Goal: Information Seeking & Learning: Learn about a topic

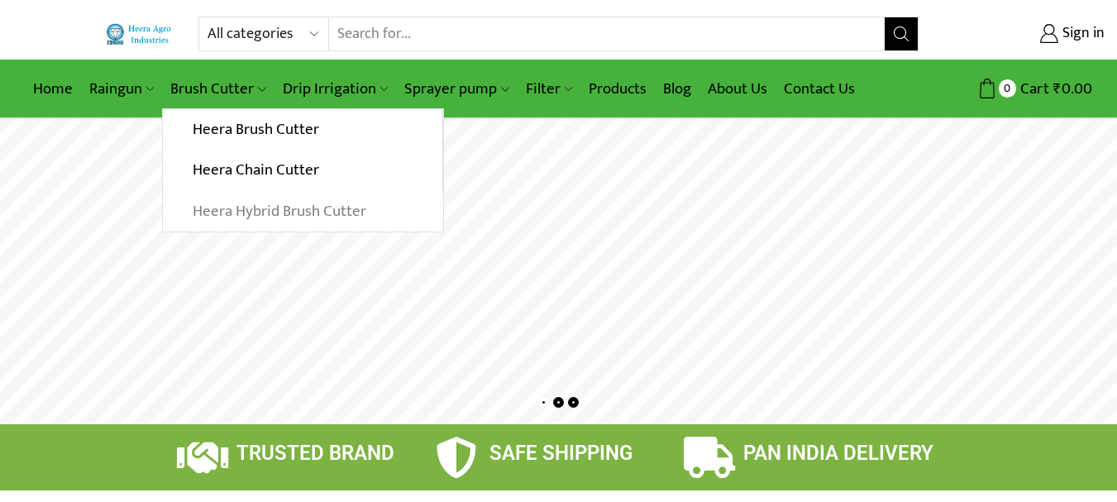
click at [230, 213] on link "Heera Hybrid Brush Cutter" at bounding box center [303, 211] width 280 height 41
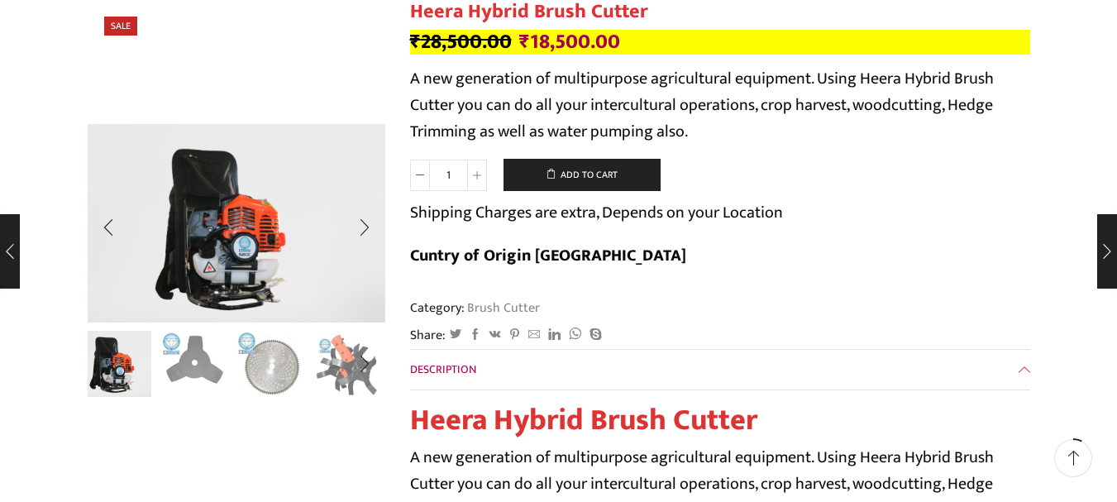
scroll to position [165, 0]
click at [190, 373] on img "2 / 10" at bounding box center [194, 362] width 69 height 69
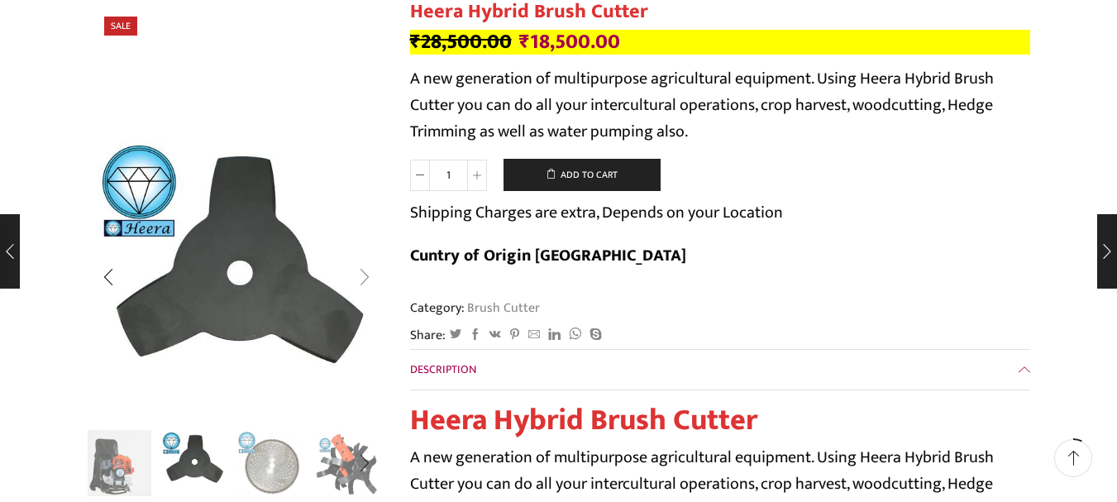
click at [367, 272] on div "Next slide" at bounding box center [364, 276] width 41 height 41
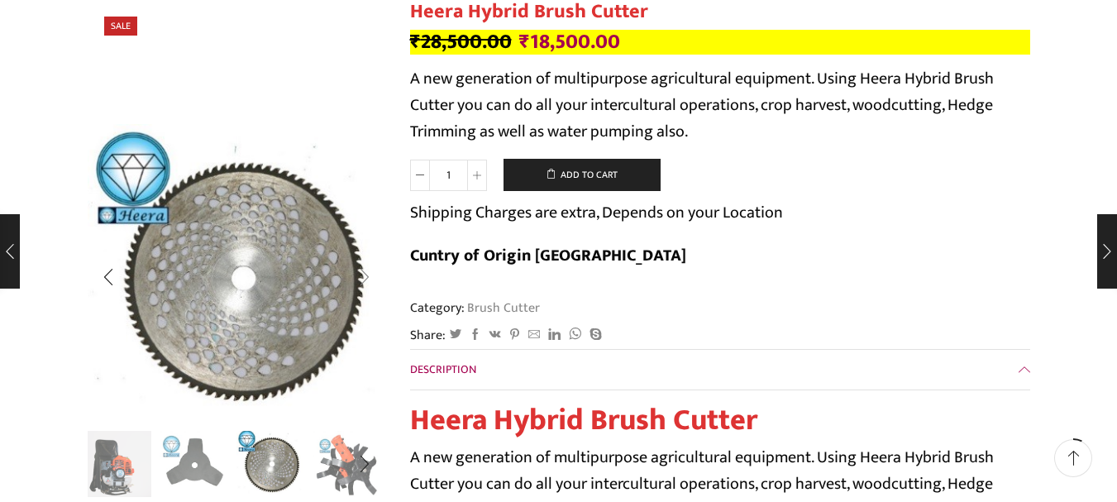
click at [367, 272] on div "Next slide" at bounding box center [364, 277] width 41 height 41
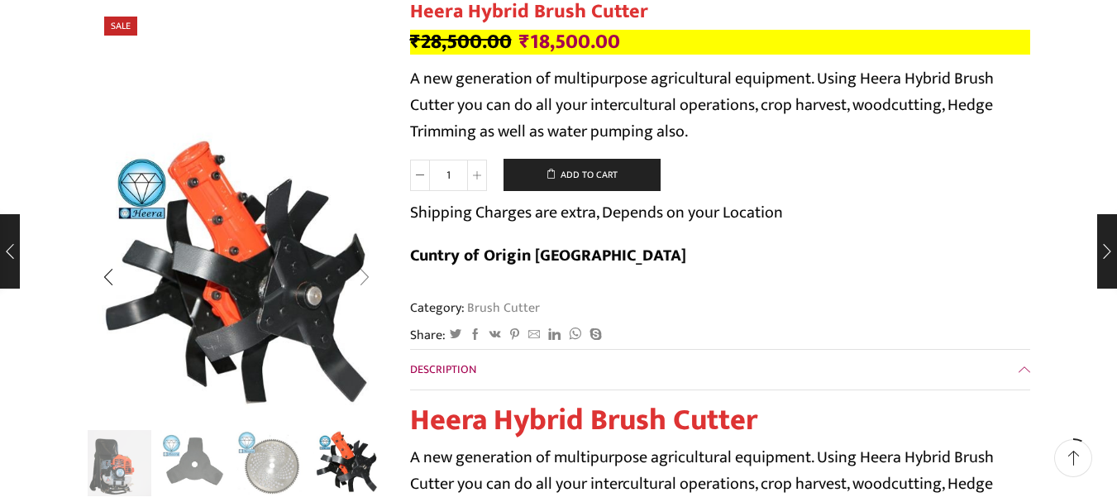
click at [367, 272] on div "Next slide" at bounding box center [364, 276] width 41 height 41
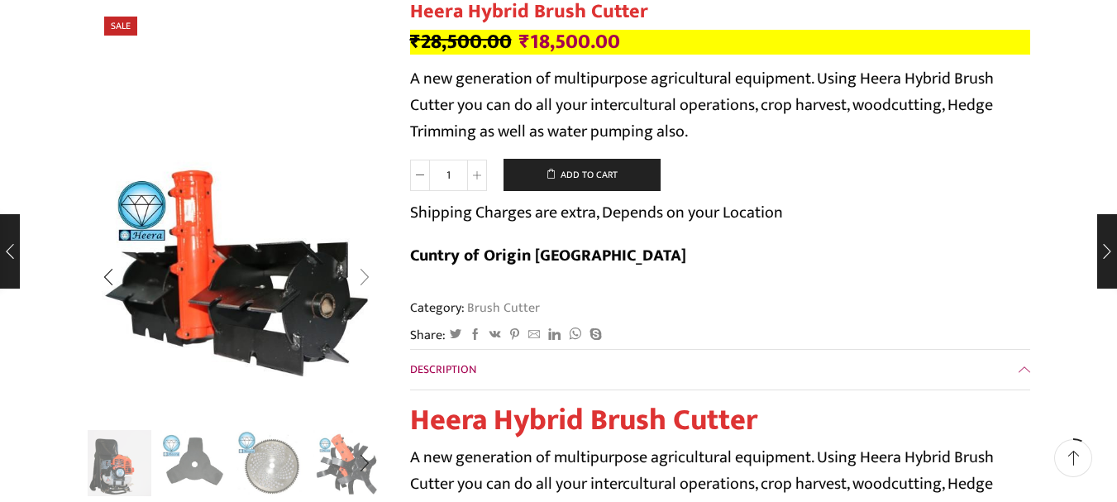
click at [367, 272] on div "Next slide" at bounding box center [364, 276] width 41 height 41
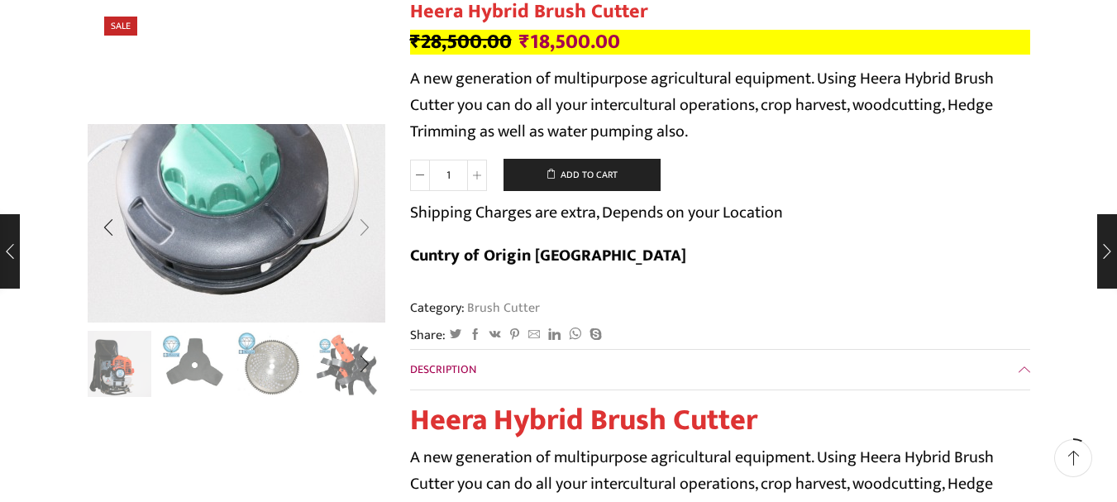
click at [367, 272] on img "6 / 10" at bounding box center [222, 189] width 506 height 337
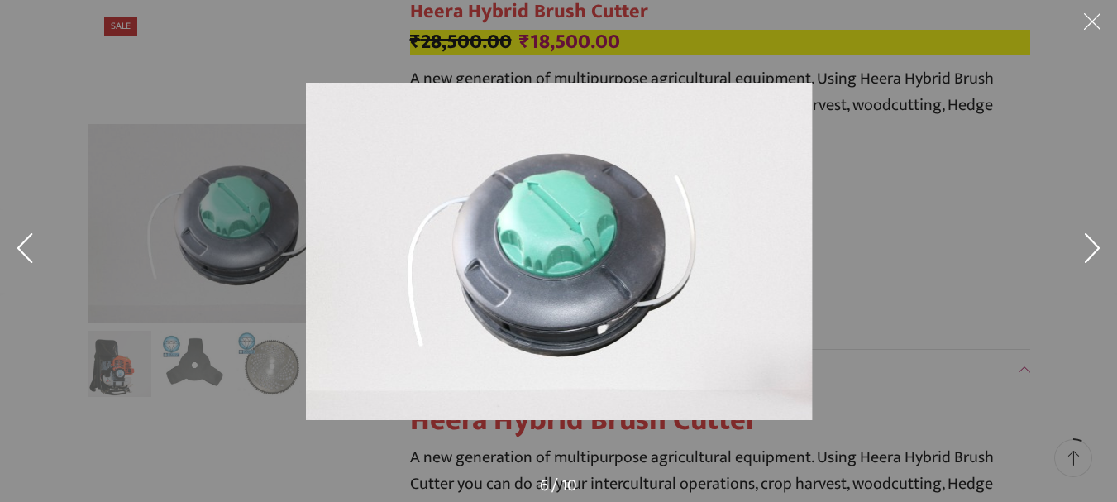
click at [1082, 248] on button at bounding box center [1093, 251] width 50 height 83
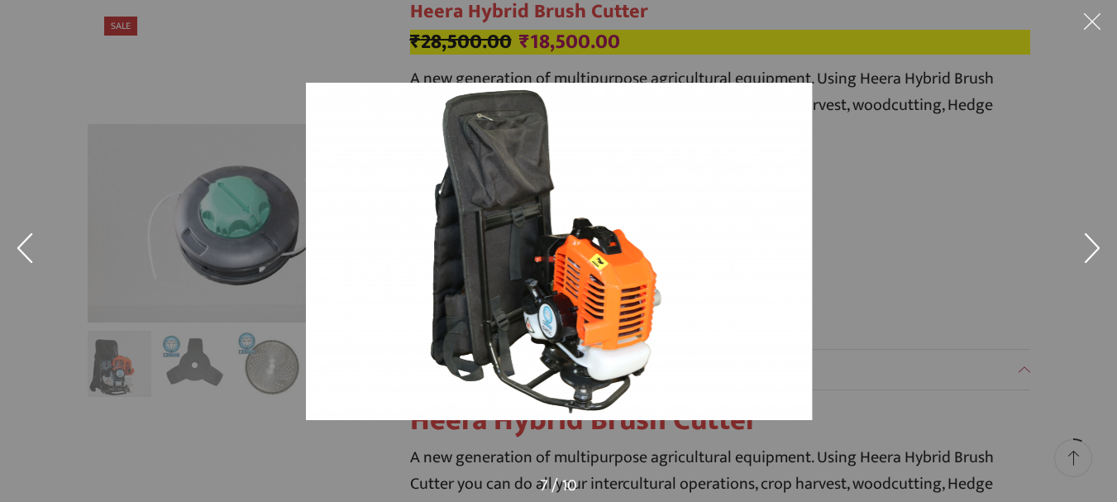
click at [1082, 248] on button at bounding box center [1093, 251] width 50 height 83
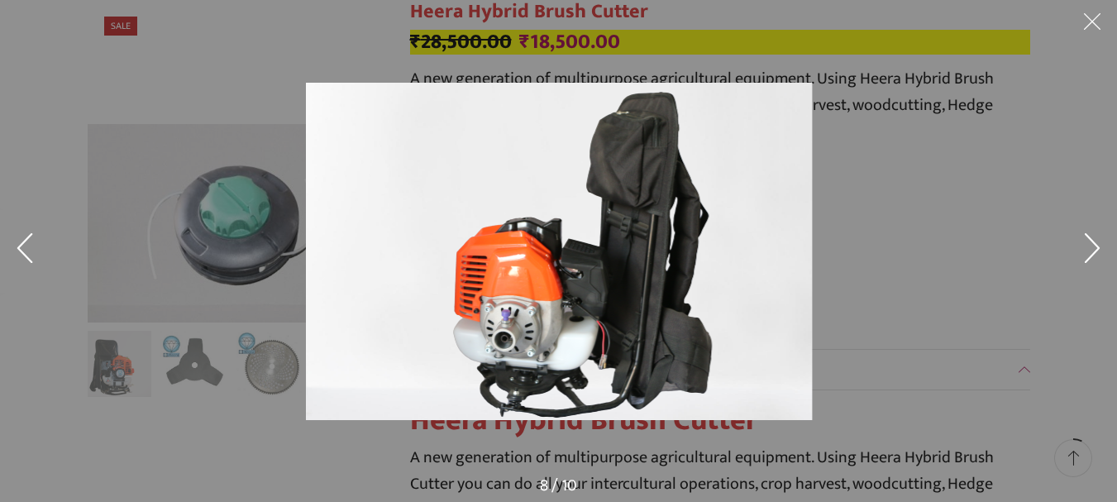
click at [1082, 248] on button at bounding box center [1093, 251] width 50 height 83
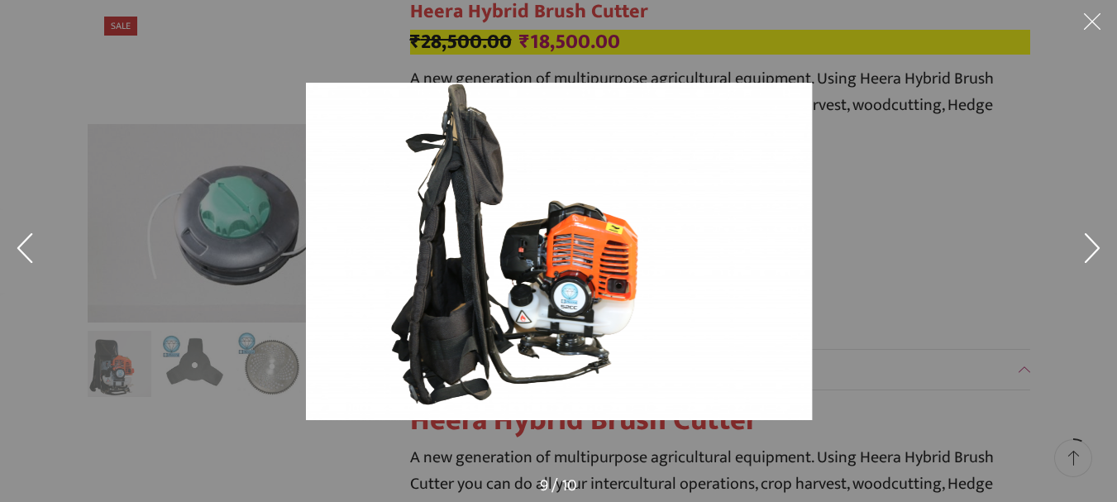
click at [1082, 248] on button at bounding box center [1093, 251] width 50 height 83
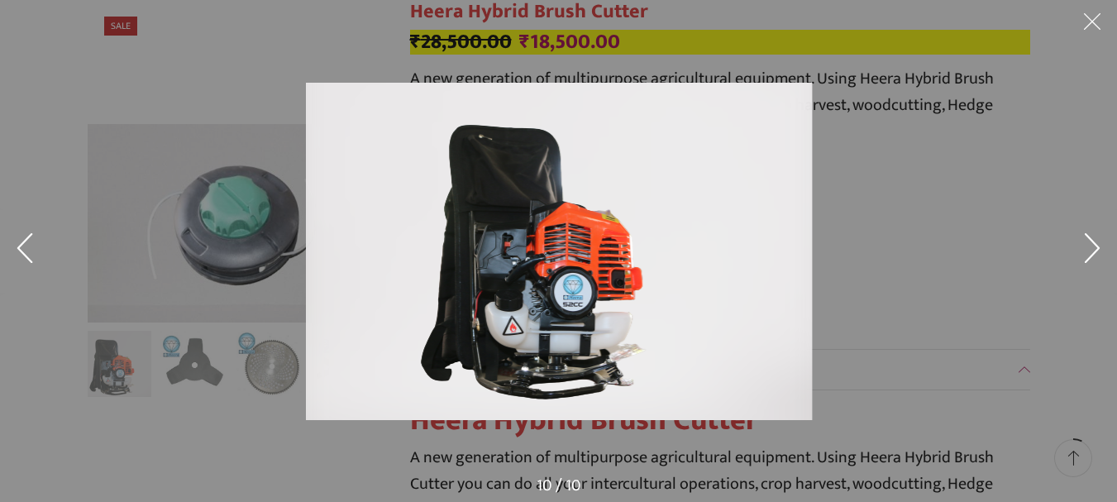
click at [1082, 248] on button at bounding box center [1093, 251] width 50 height 83
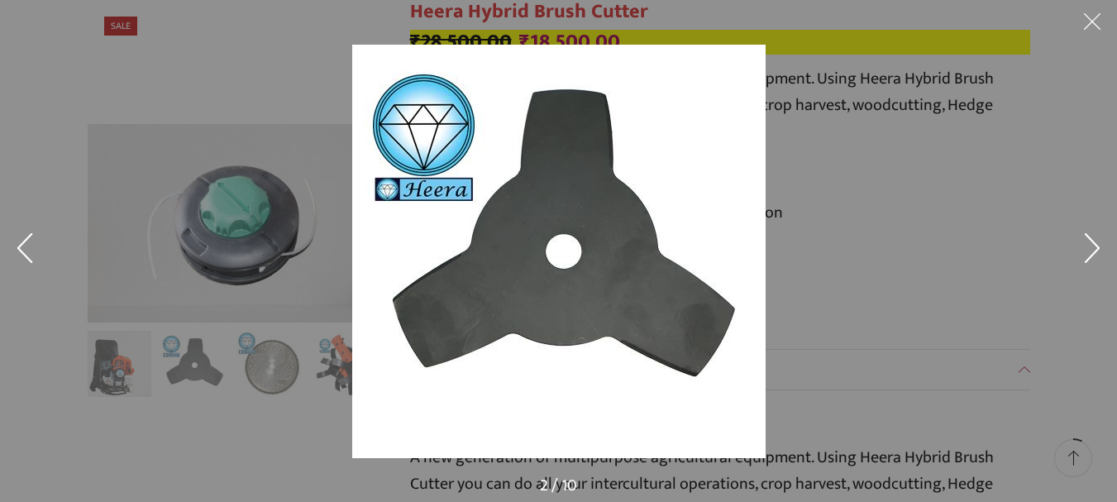
click at [1082, 248] on button at bounding box center [1093, 251] width 50 height 83
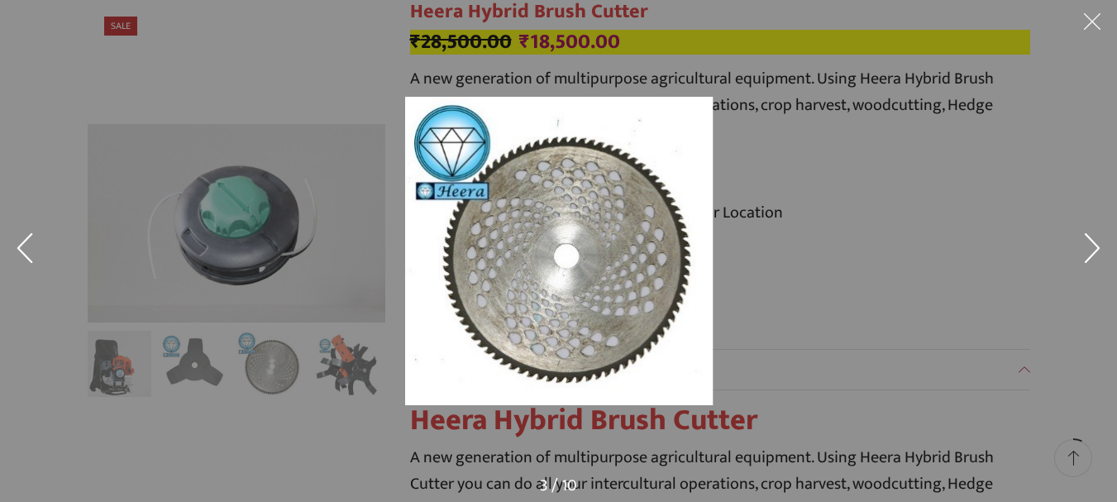
click at [977, 171] on div at bounding box center [806, 277] width 803 height 361
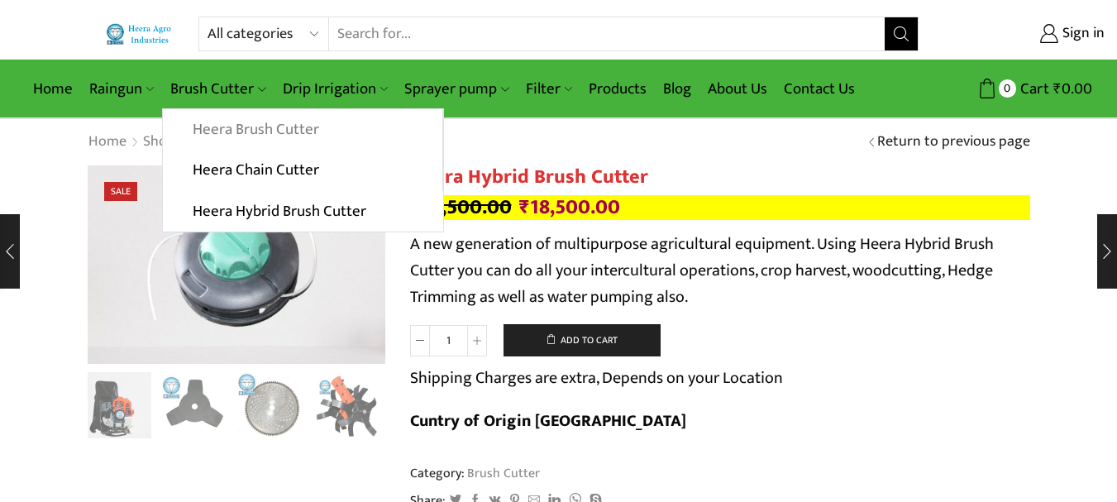
click at [221, 133] on link "Heera Brush Cutter" at bounding box center [302, 129] width 279 height 41
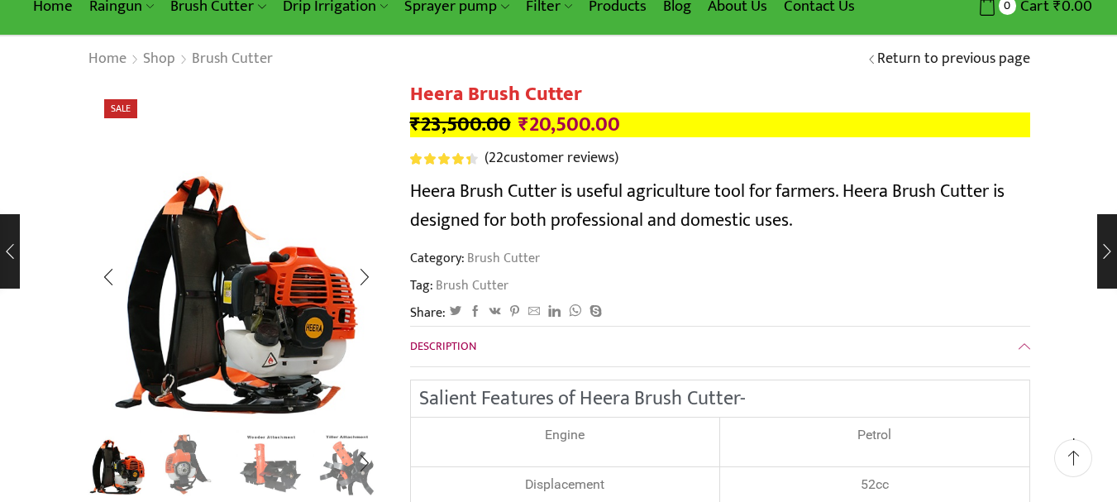
scroll to position [83, 0]
click at [248, 275] on div "1 / 8" at bounding box center [237, 273] width 298 height 298
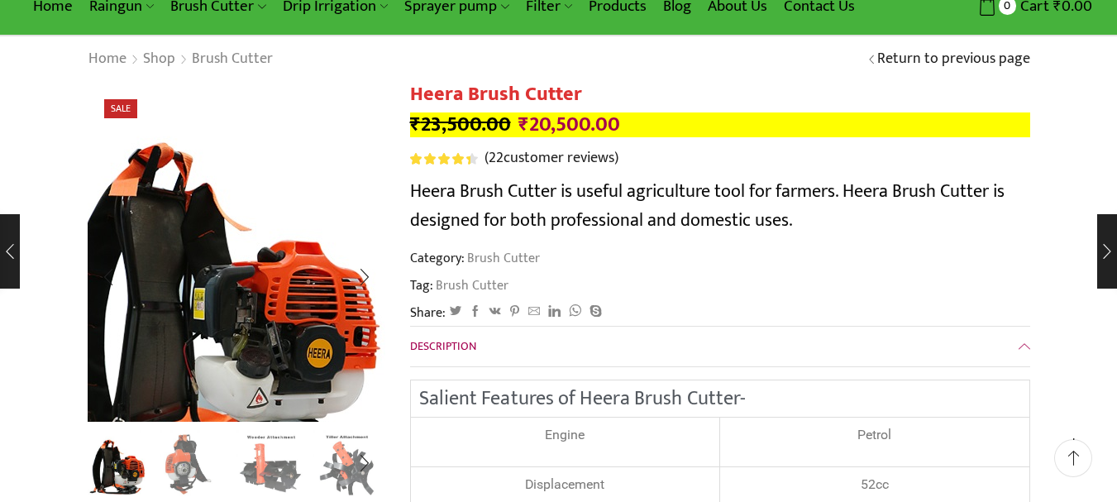
click at [299, 262] on img "1 / 8" at bounding box center [211, 276] width 413 height 413
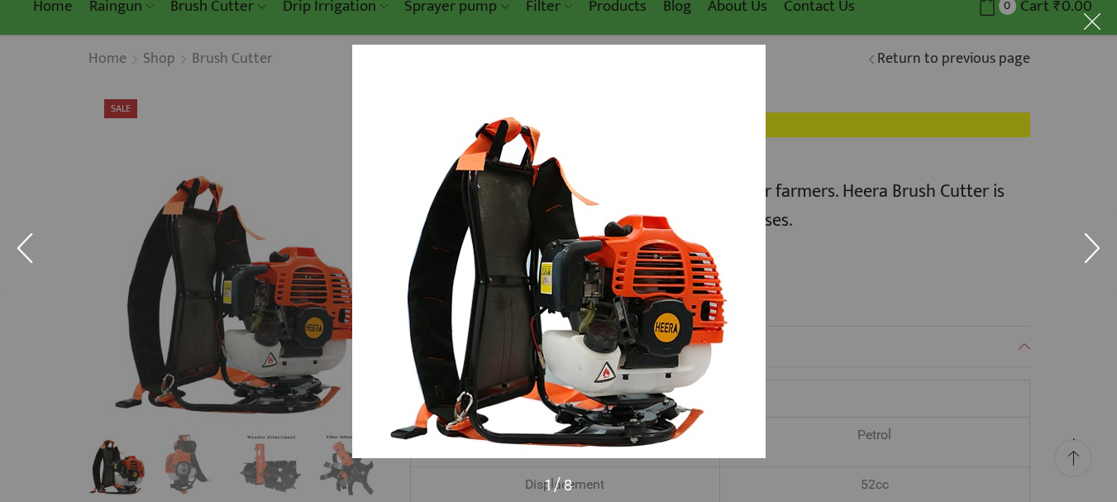
click at [1087, 244] on button at bounding box center [1093, 251] width 50 height 83
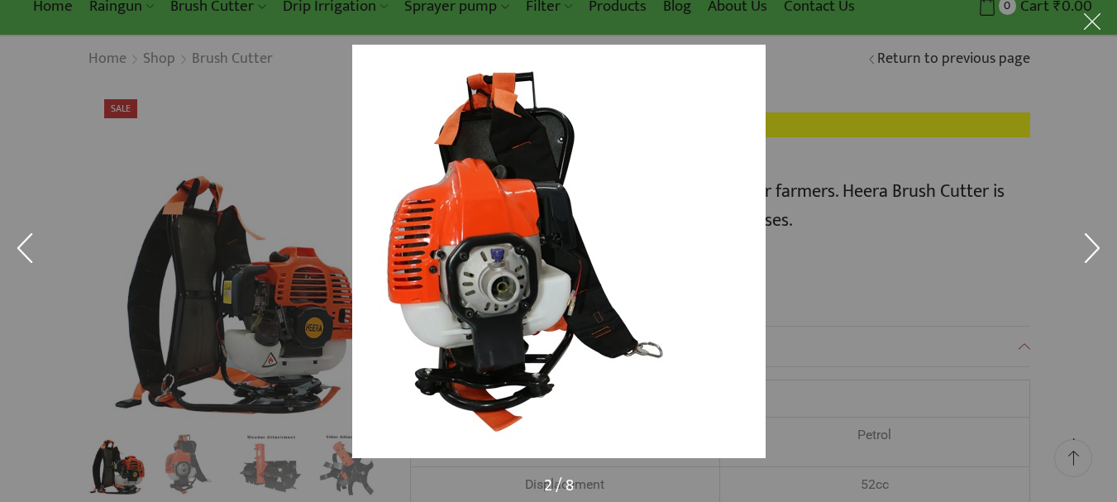
click at [1087, 244] on button at bounding box center [1093, 251] width 50 height 83
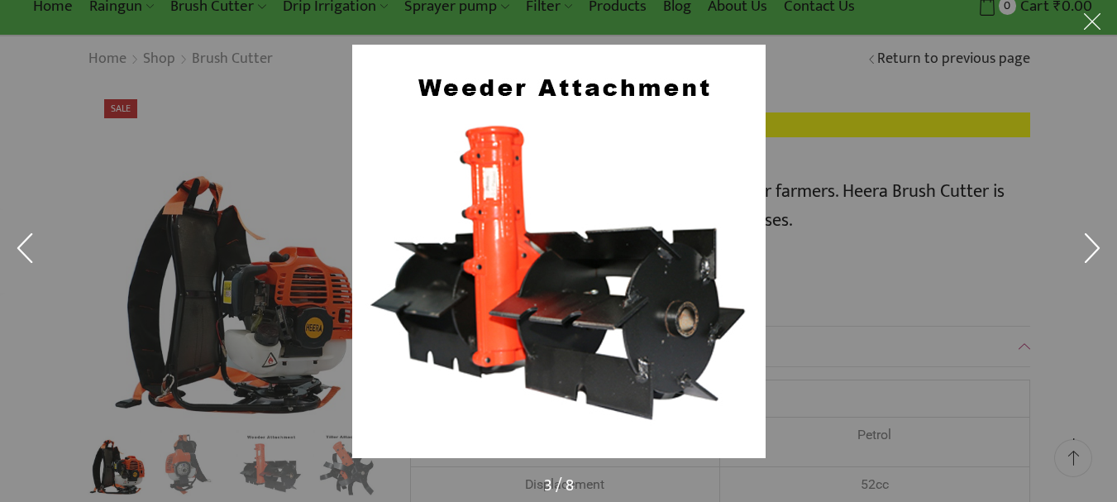
click at [1087, 244] on button at bounding box center [1093, 251] width 50 height 83
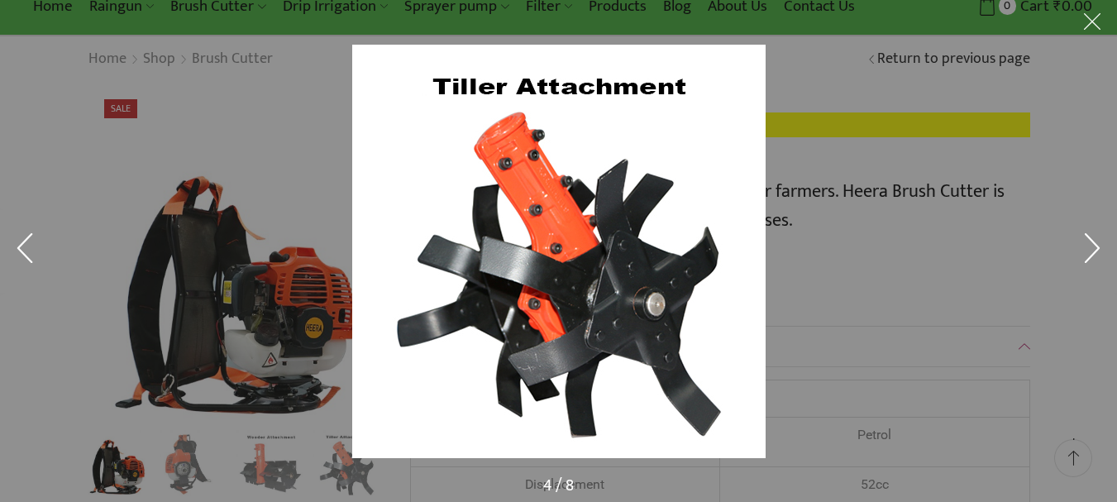
click at [1087, 244] on button at bounding box center [1093, 251] width 50 height 83
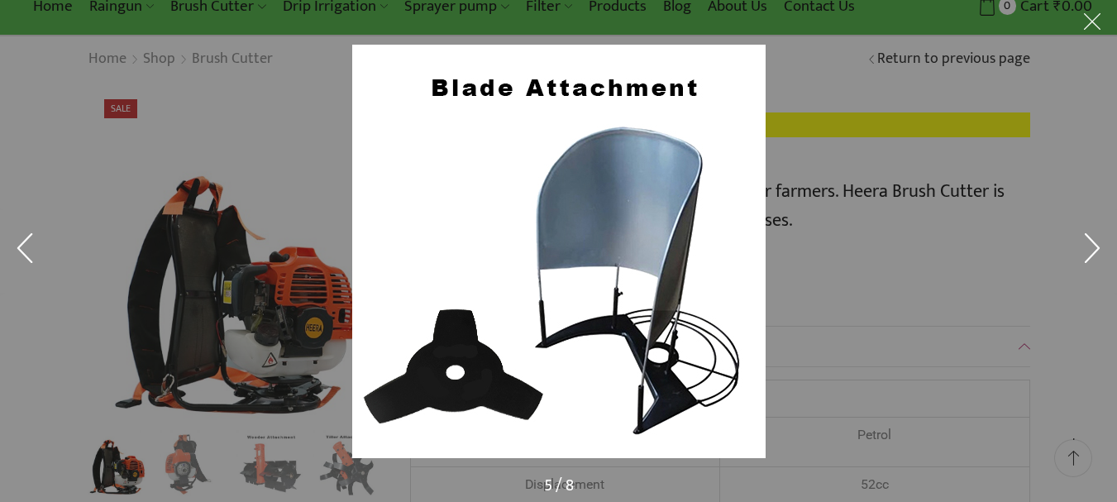
click at [1087, 244] on button at bounding box center [1093, 251] width 50 height 83
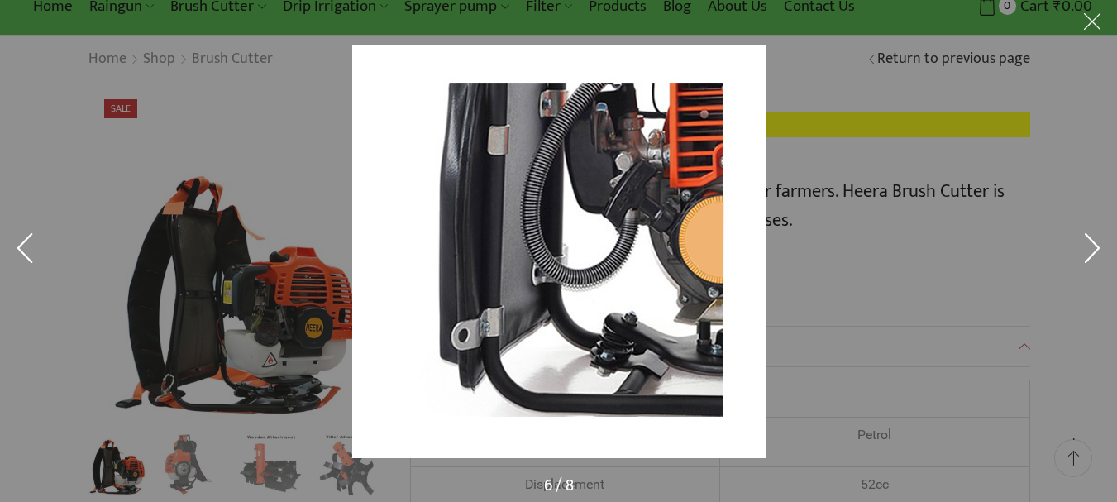
click at [1087, 244] on button at bounding box center [1093, 251] width 50 height 83
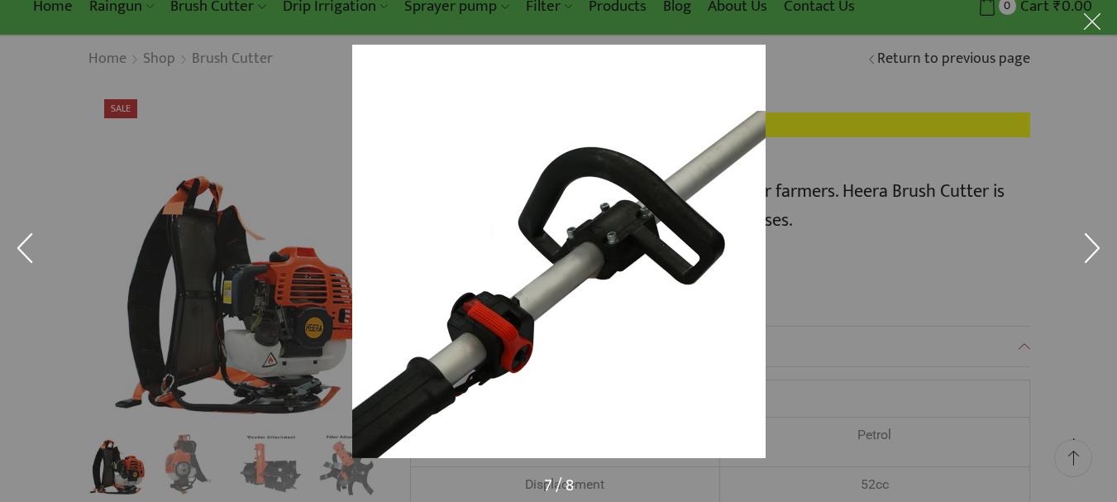
click at [1087, 244] on button at bounding box center [1093, 251] width 50 height 83
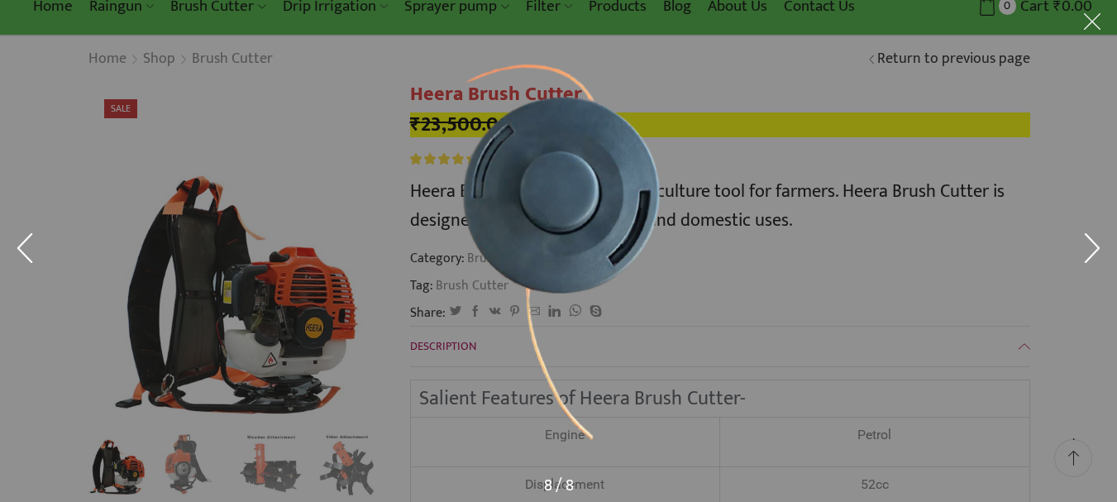
click at [1087, 244] on button at bounding box center [1093, 251] width 50 height 83
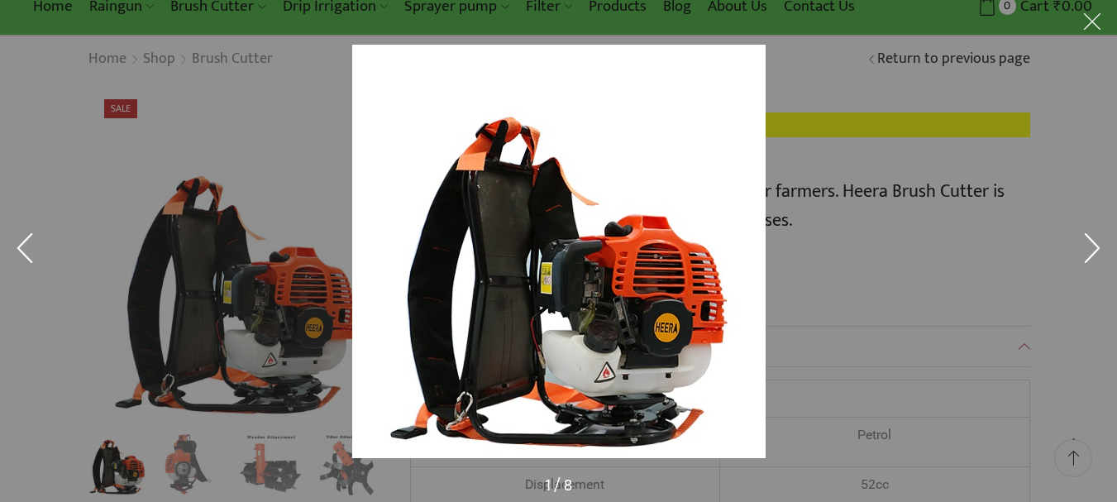
click at [1087, 244] on button at bounding box center [1093, 251] width 50 height 83
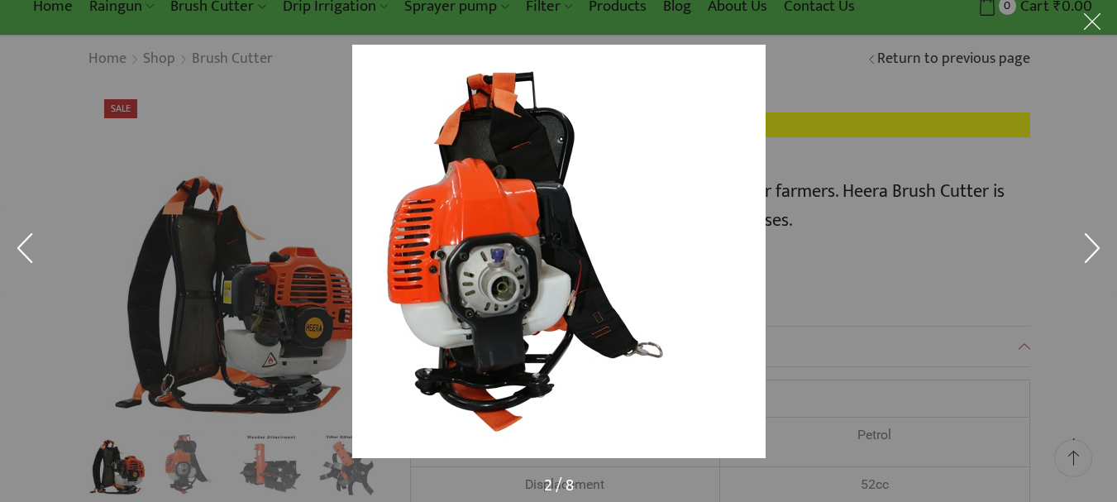
click at [1087, 244] on button at bounding box center [1093, 251] width 50 height 83
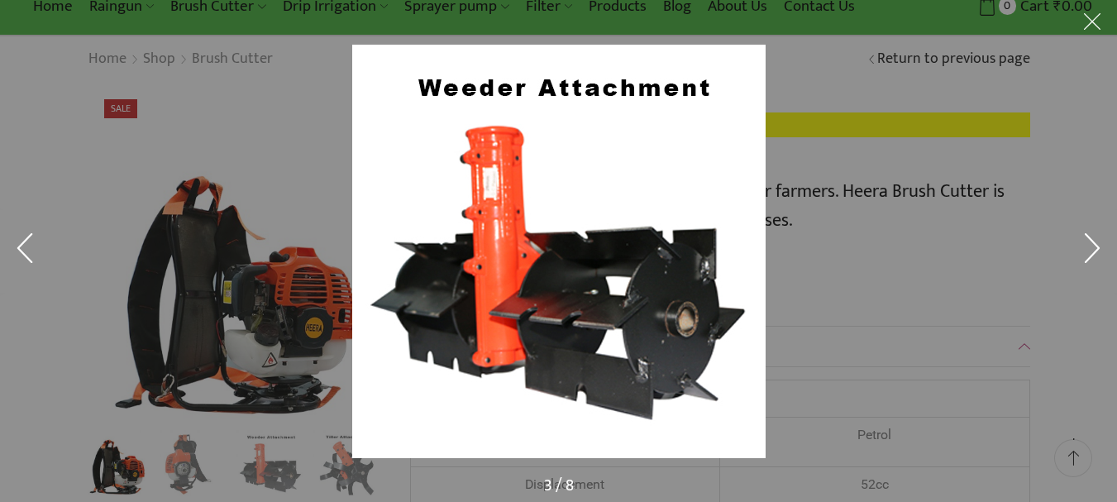
click at [1087, 244] on button at bounding box center [1093, 251] width 50 height 83
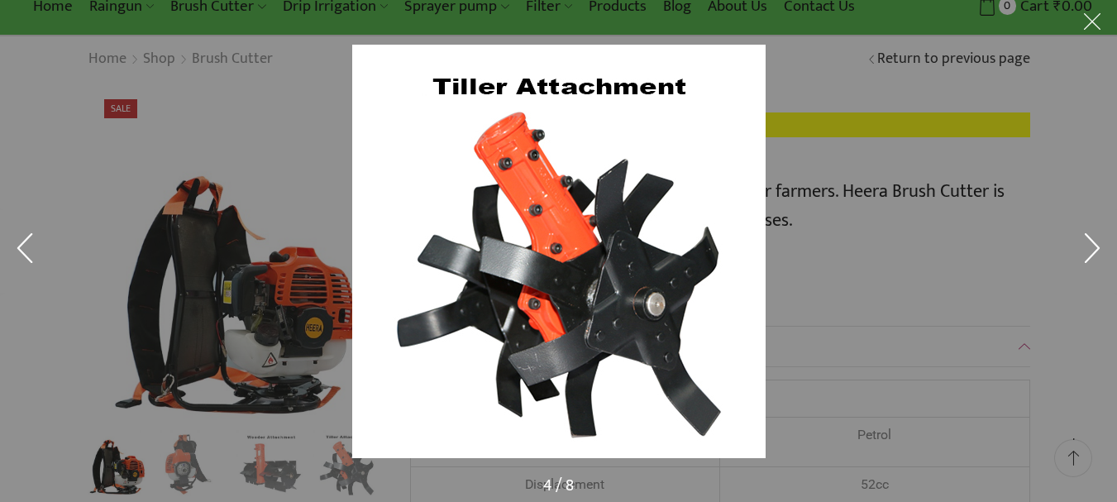
click at [1087, 244] on button at bounding box center [1093, 251] width 50 height 83
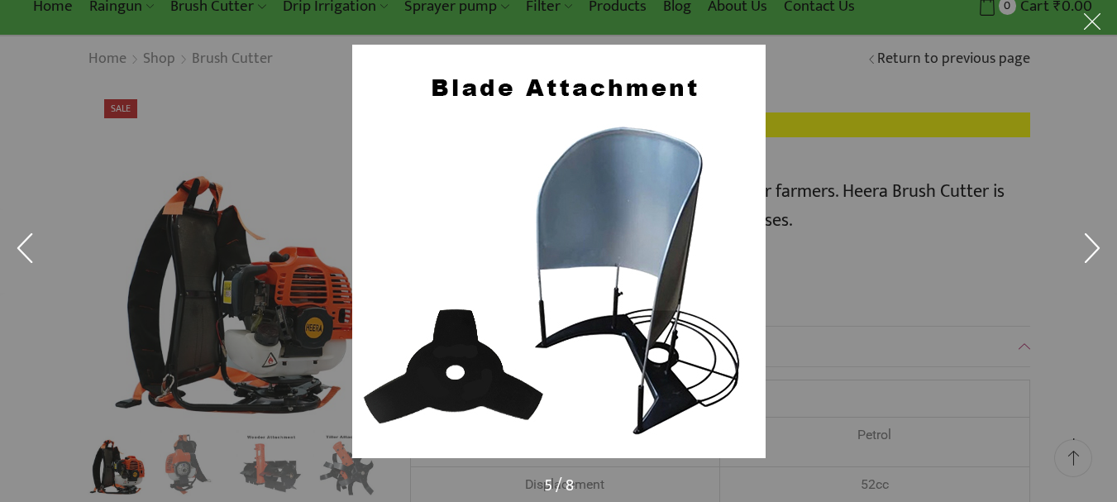
click at [1087, 244] on button at bounding box center [1093, 251] width 50 height 83
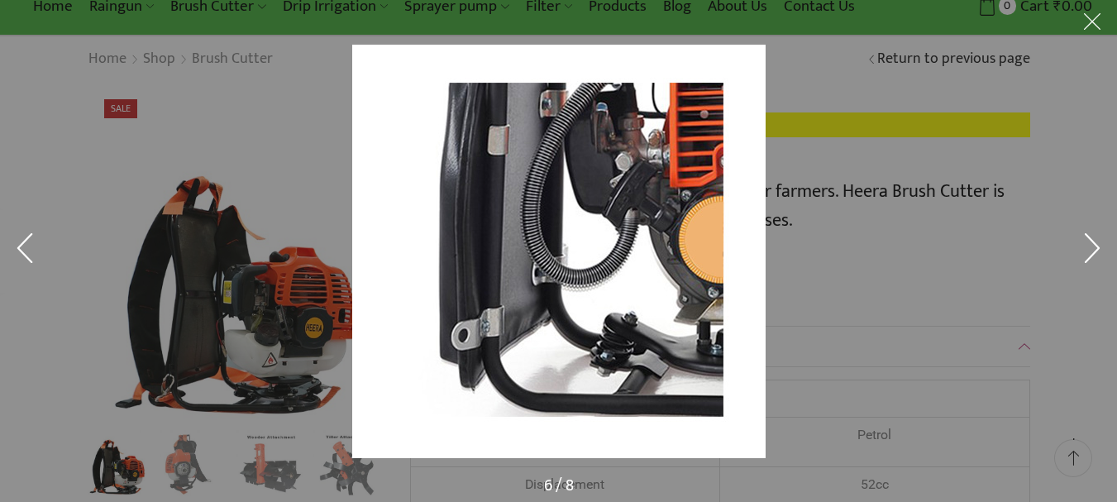
click at [1087, 244] on button at bounding box center [1093, 251] width 50 height 83
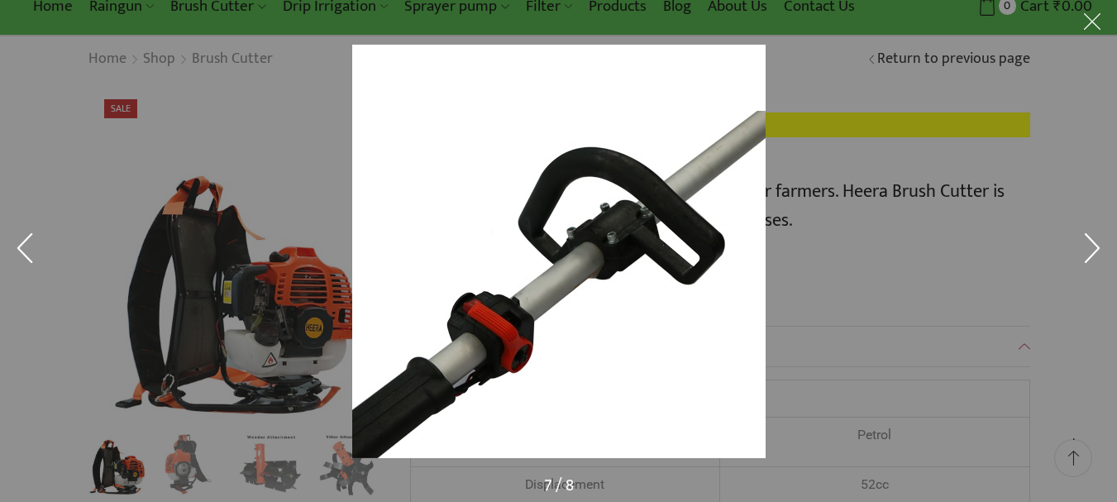
click at [1087, 244] on button at bounding box center [1093, 251] width 50 height 83
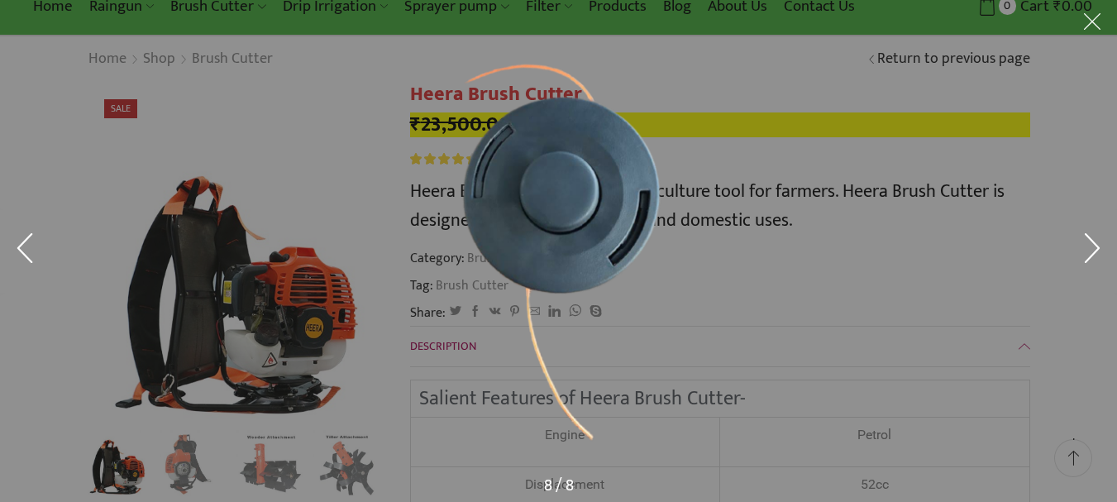
click at [1087, 244] on button at bounding box center [1093, 251] width 50 height 83
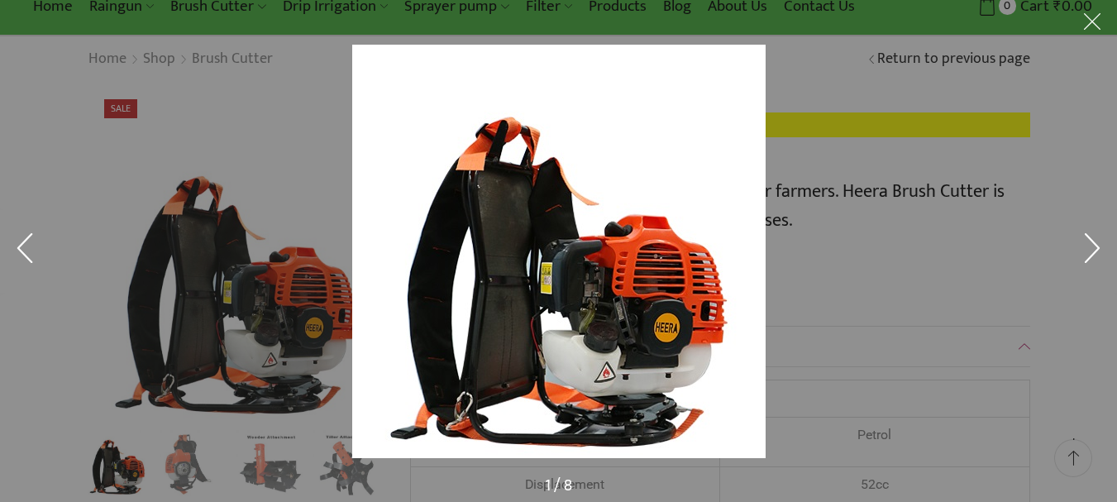
click at [1087, 244] on button at bounding box center [1093, 251] width 50 height 83
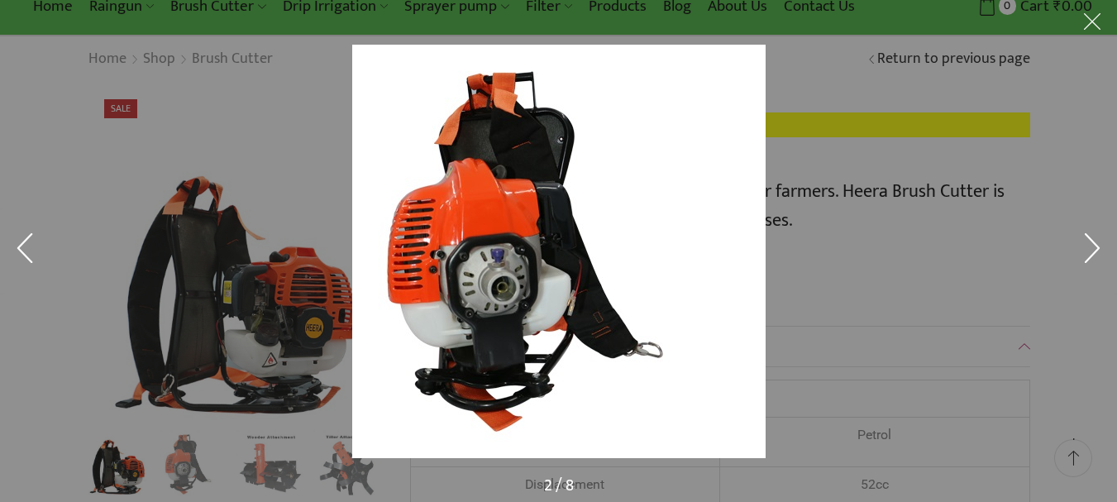
click at [786, 194] on div at bounding box center [890, 287] width 1077 height 484
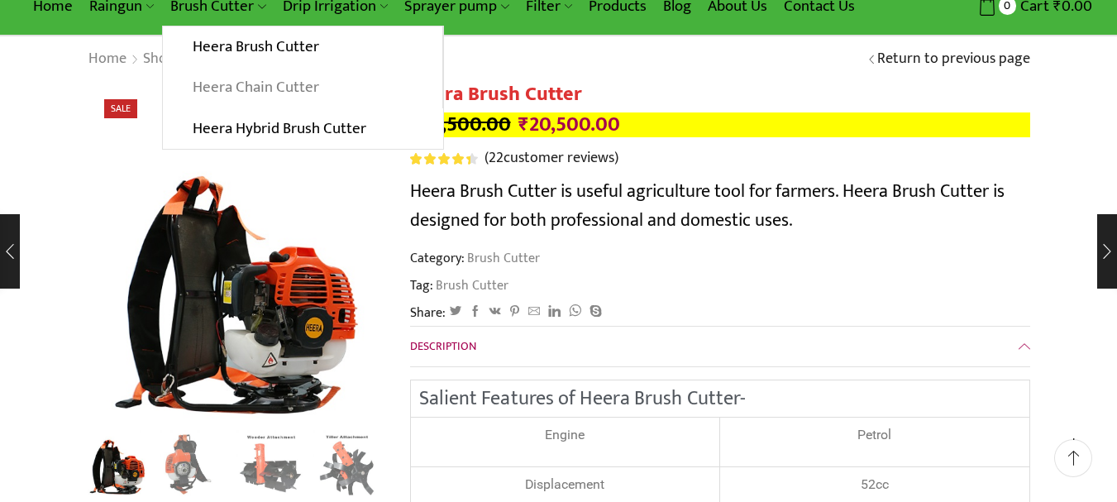
click at [248, 84] on link "Heera Chain Cutter" at bounding box center [302, 87] width 279 height 41
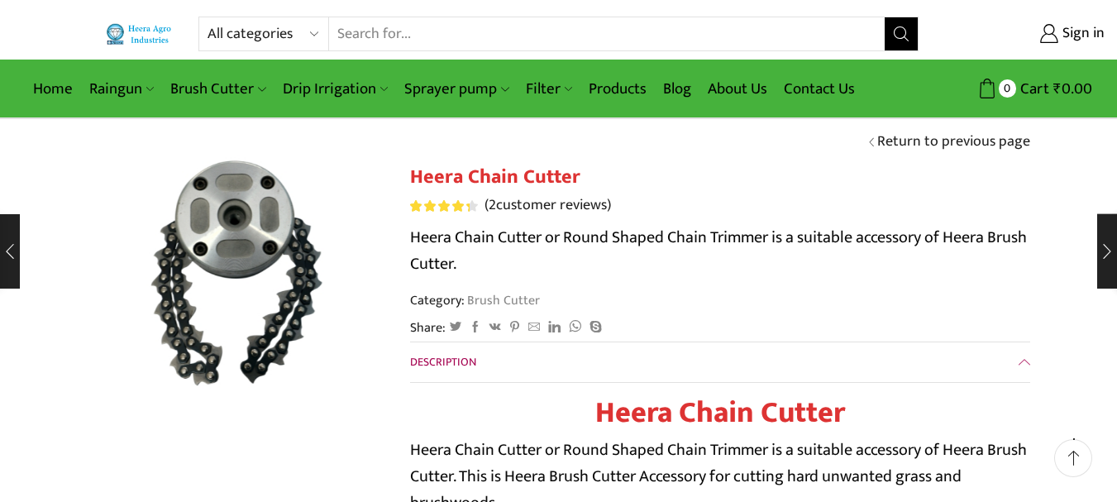
click at [244, 212] on img at bounding box center [237, 273] width 298 height 298
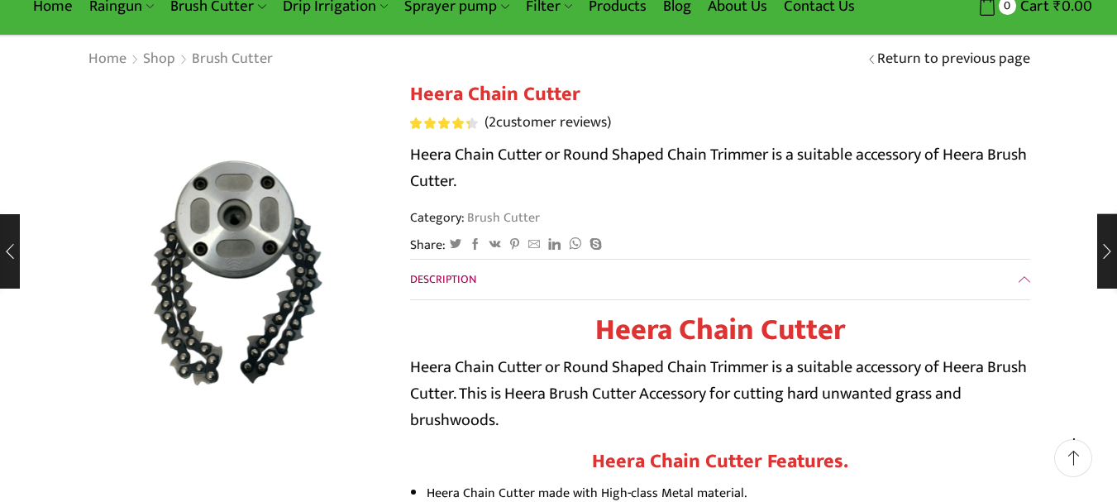
scroll to position [83, 0]
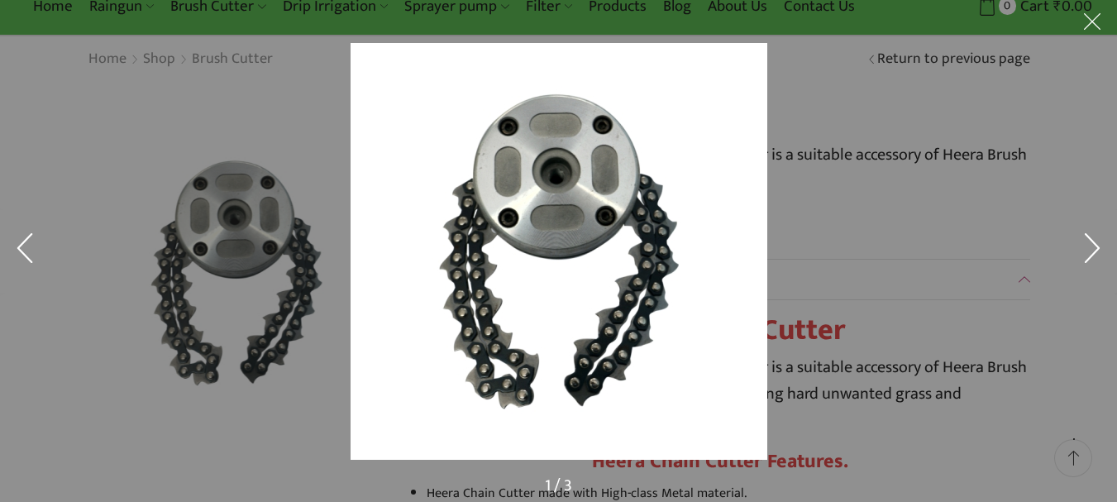
click at [1089, 246] on button at bounding box center [1093, 251] width 50 height 83
click at [1092, 242] on button at bounding box center [1093, 251] width 50 height 83
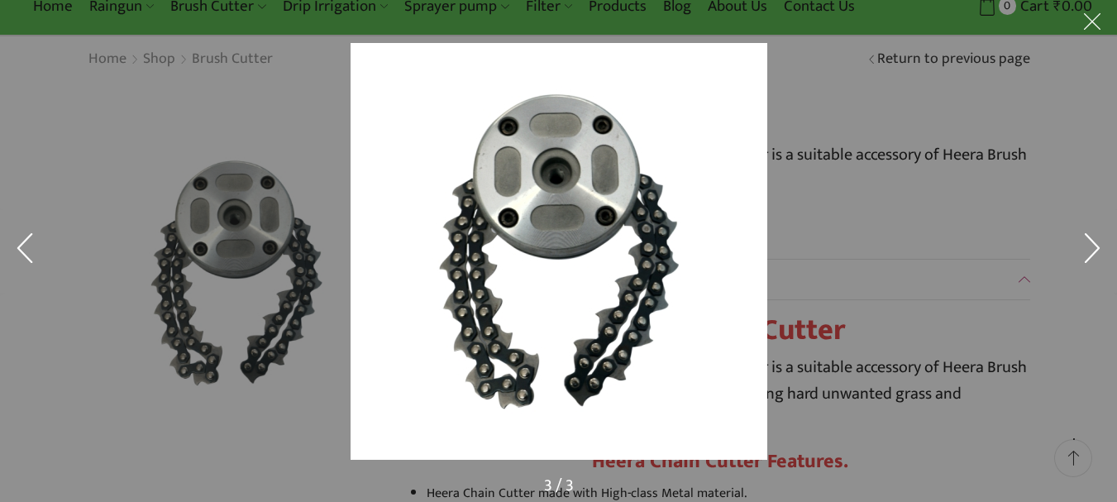
click at [923, 172] on div at bounding box center [893, 286] width 1085 height 487
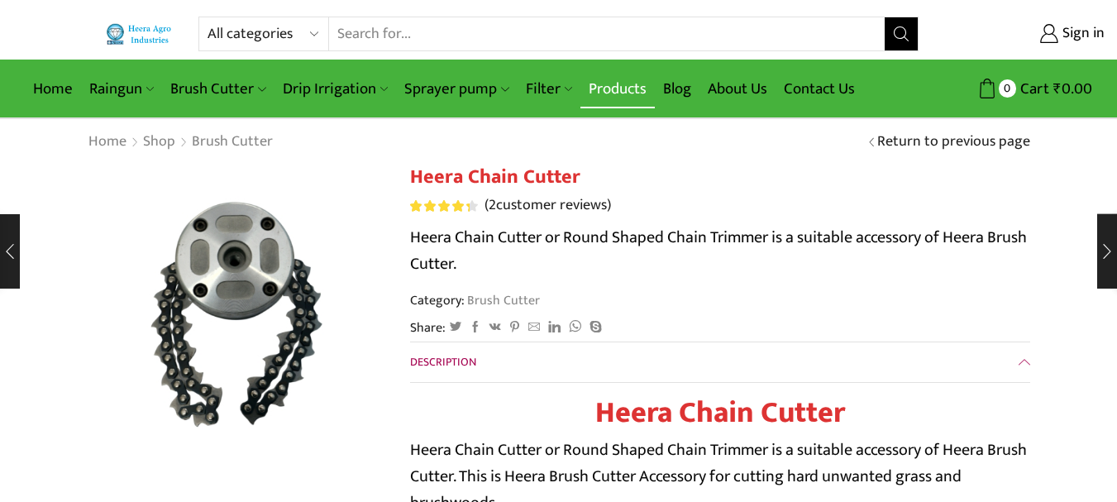
click at [620, 87] on link "Products" at bounding box center [618, 88] width 74 height 39
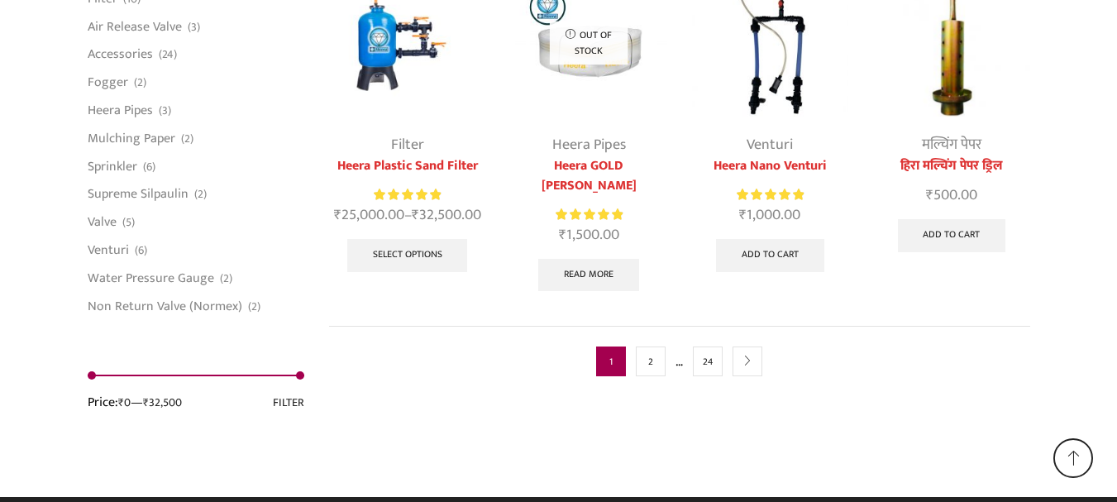
scroll to position [4382, 0]
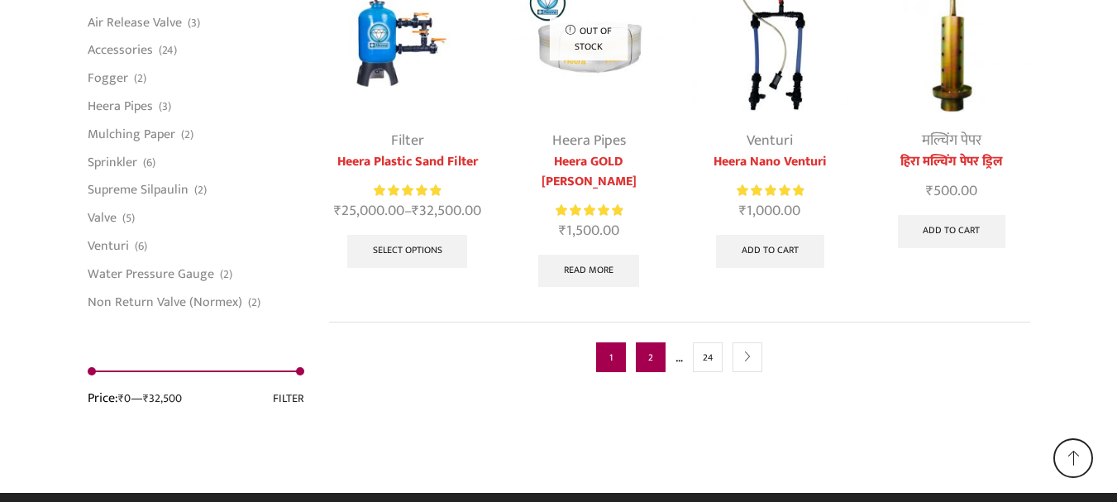
click at [652, 342] on link "2" at bounding box center [651, 357] width 30 height 30
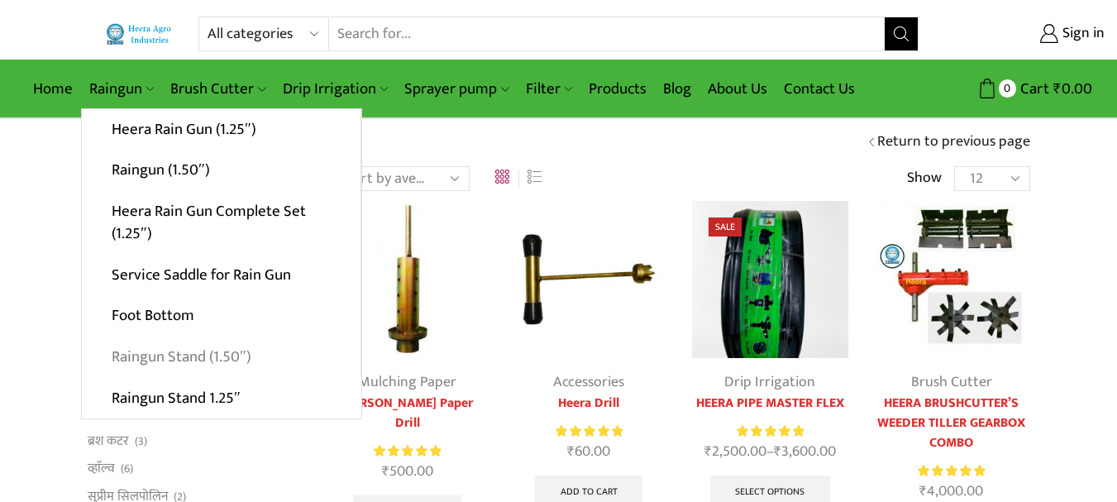
click at [174, 352] on link "Raingun Stand (1.50″)" at bounding box center [221, 357] width 279 height 41
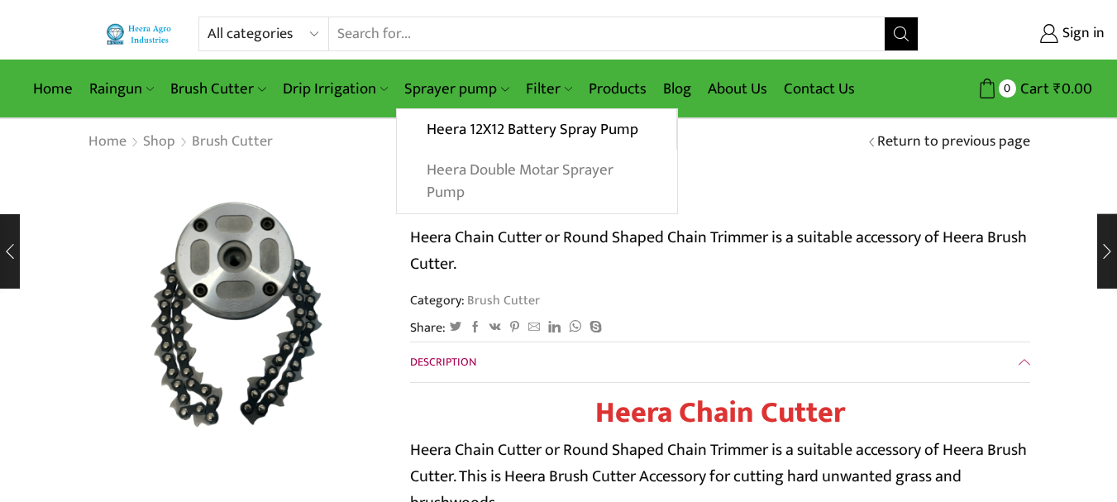
click at [480, 184] on link "Heera Double Motar Sprayer Pump" at bounding box center [537, 182] width 280 height 64
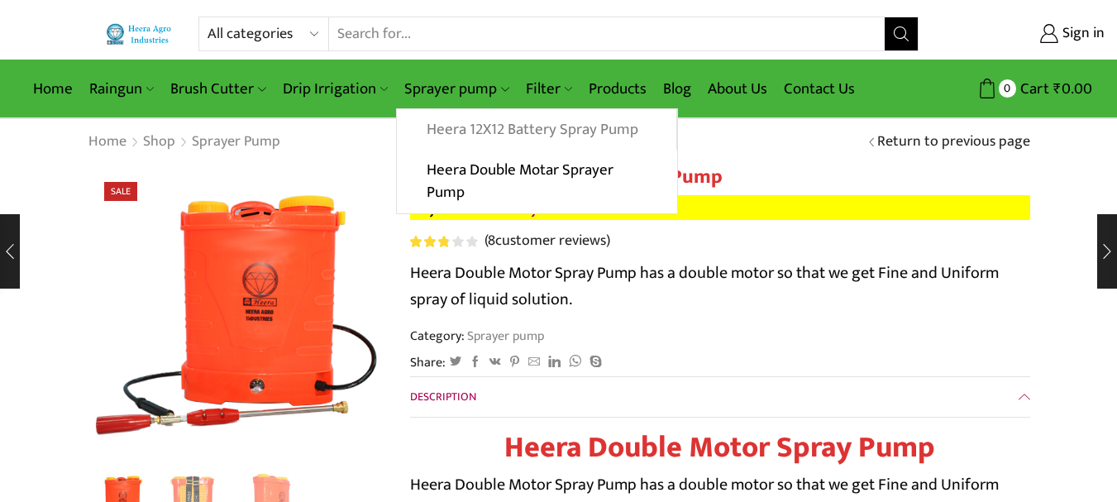
click at [465, 124] on link "Heera 12X12 Battery Spray Pump" at bounding box center [536, 129] width 279 height 41
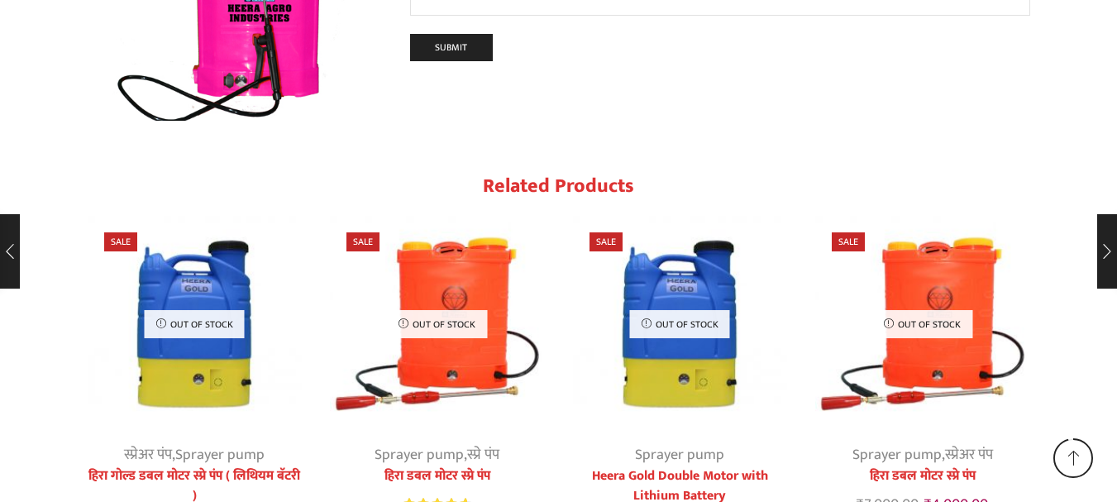
scroll to position [2471, 0]
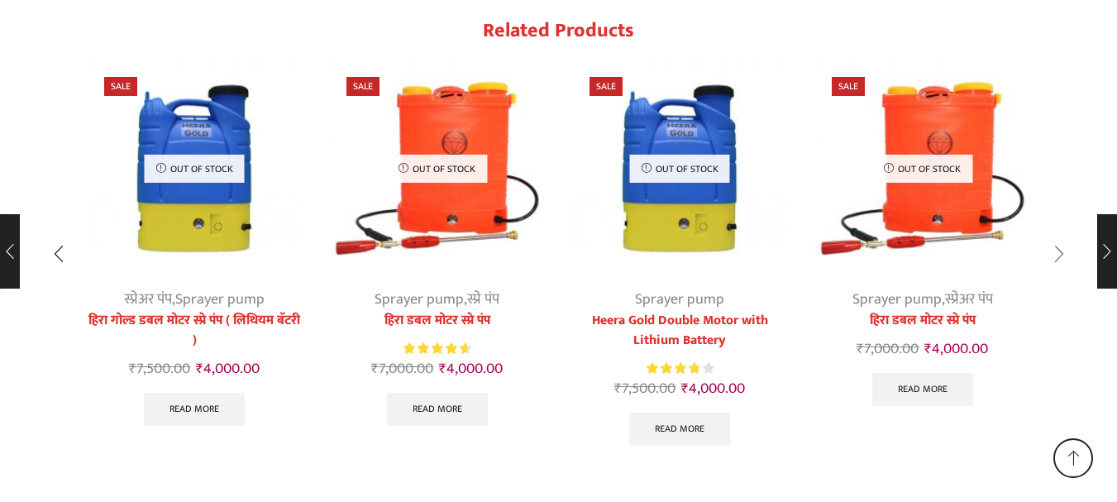
click at [1050, 233] on div "Next slide" at bounding box center [1059, 253] width 41 height 41
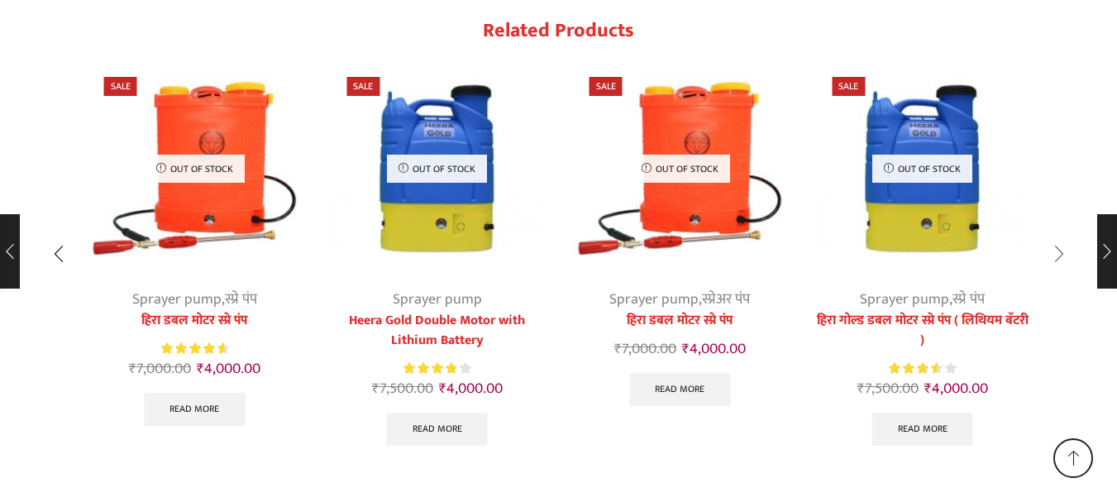
click at [1050, 233] on div "Next slide" at bounding box center [1059, 253] width 41 height 41
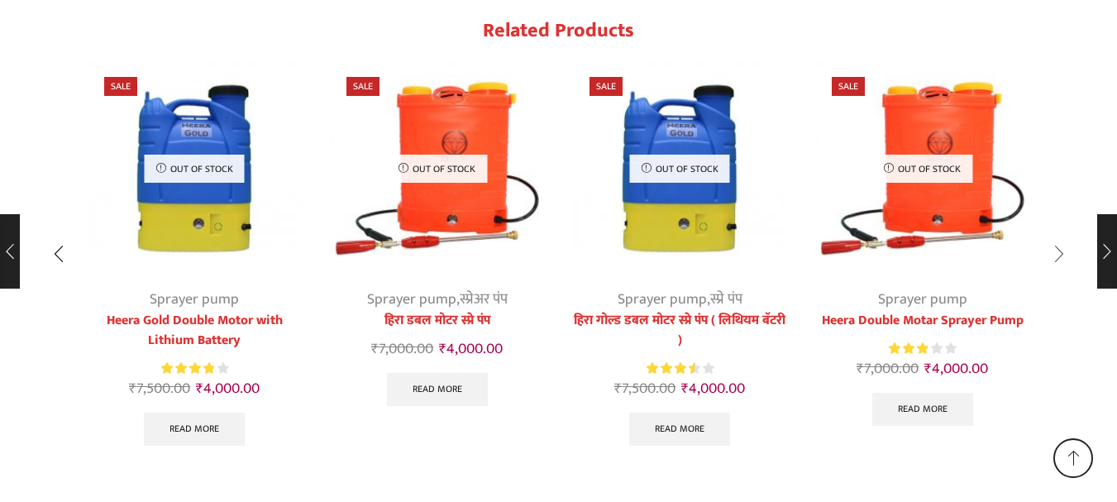
click at [1050, 233] on div "Next slide" at bounding box center [1059, 253] width 41 height 41
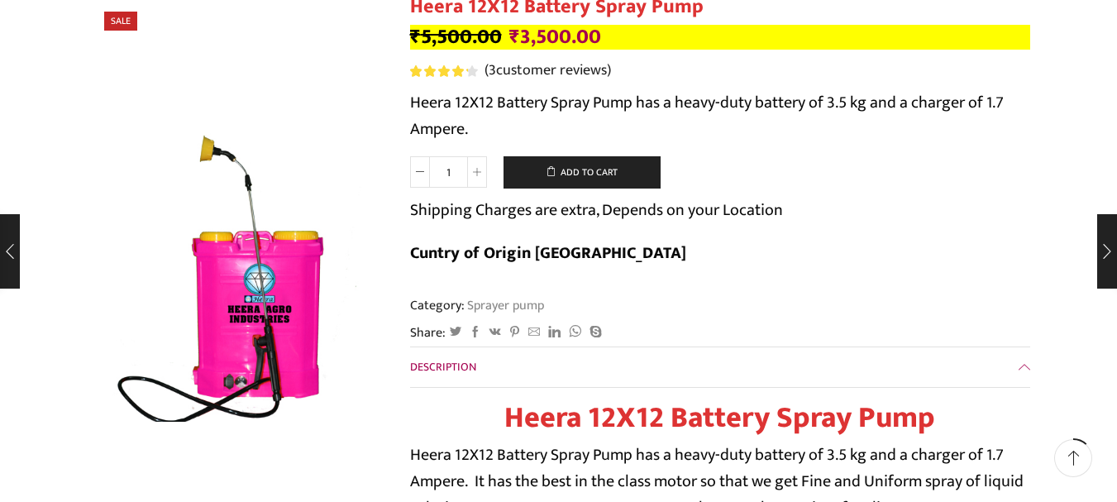
scroll to position [0, 0]
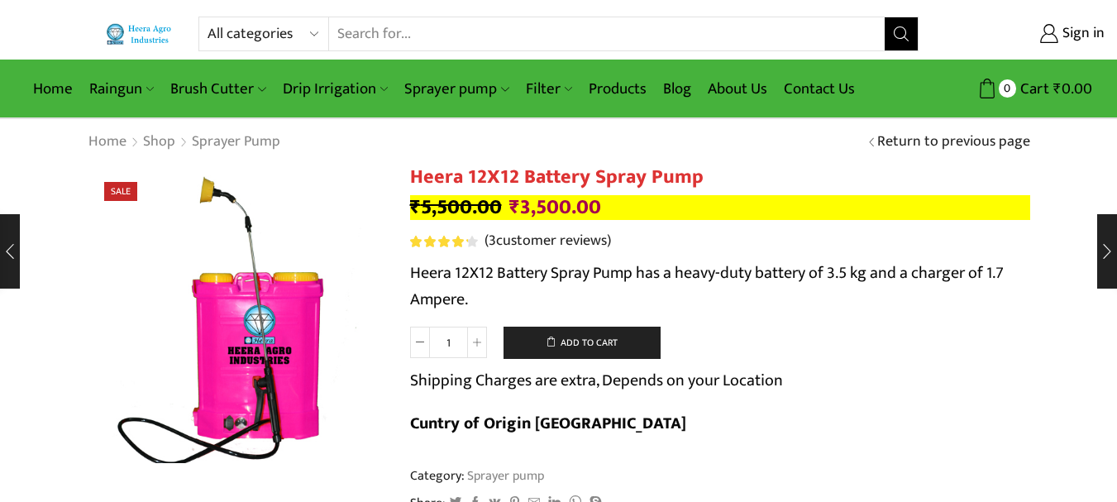
click at [372, 36] on input "Search input" at bounding box center [606, 33] width 555 height 33
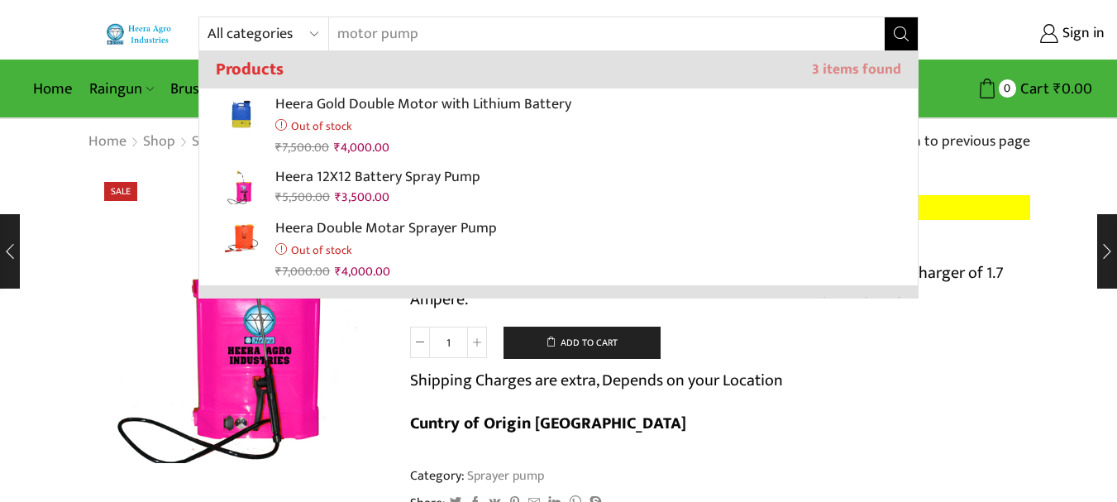
type input "motor pump"
click at [902, 29] on icon "Search button" at bounding box center [901, 33] width 15 height 15
